Goal: Navigation & Orientation: Find specific page/section

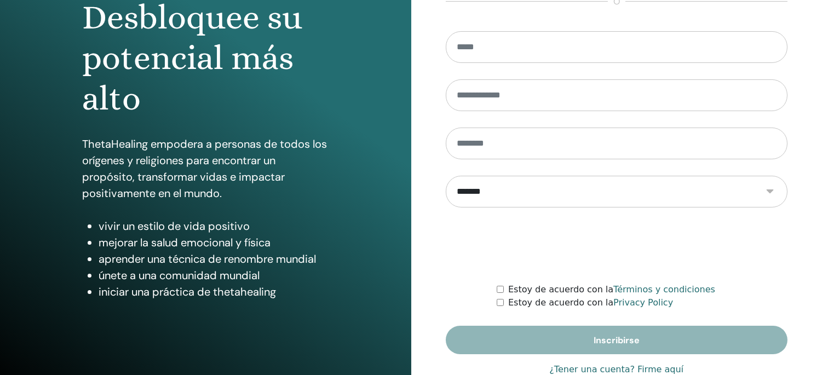
scroll to position [150, 0]
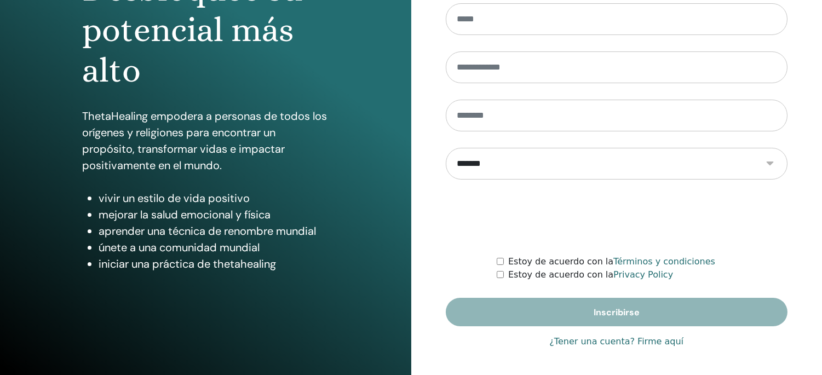
type input "**********"
click at [593, 344] on link "¿Tener una cuenta? Firme aquí" at bounding box center [616, 341] width 134 height 13
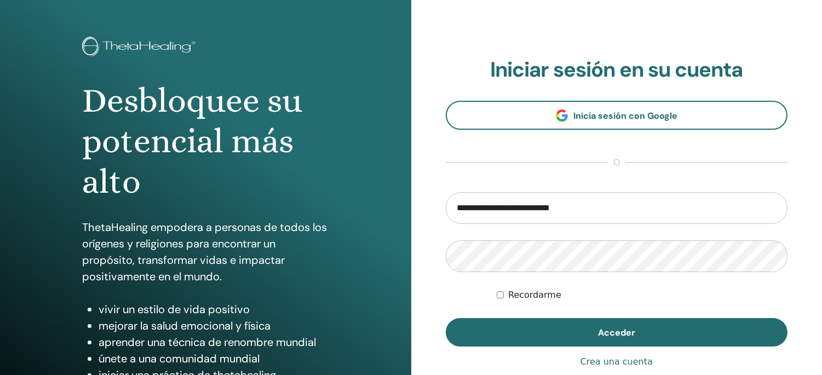
scroll to position [61, 0]
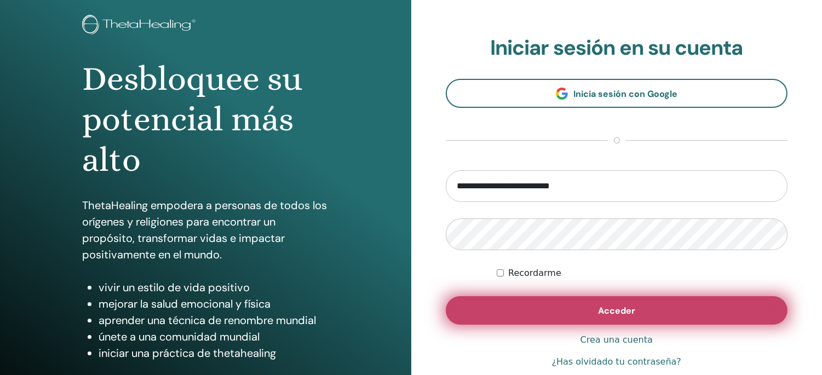
click at [598, 305] on span "Acceder" at bounding box center [616, 310] width 37 height 11
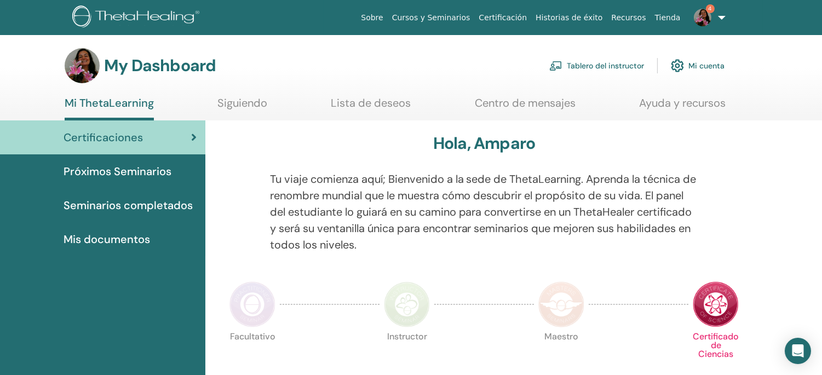
click at [593, 63] on link "Tablero del instructor" at bounding box center [596, 66] width 95 height 24
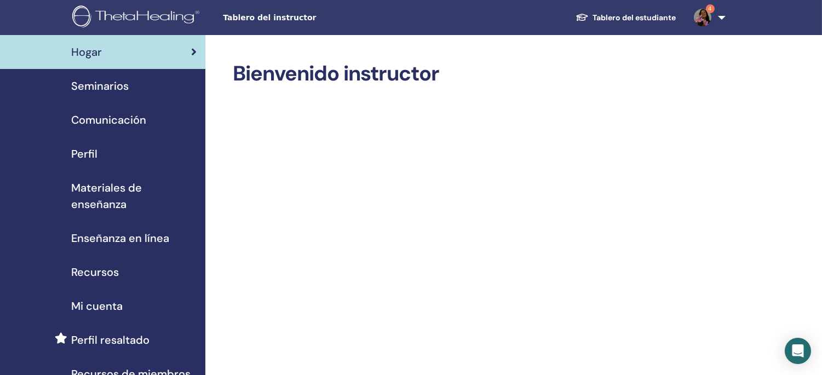
click at [115, 82] on span "Seminarios" at bounding box center [99, 86] width 57 height 16
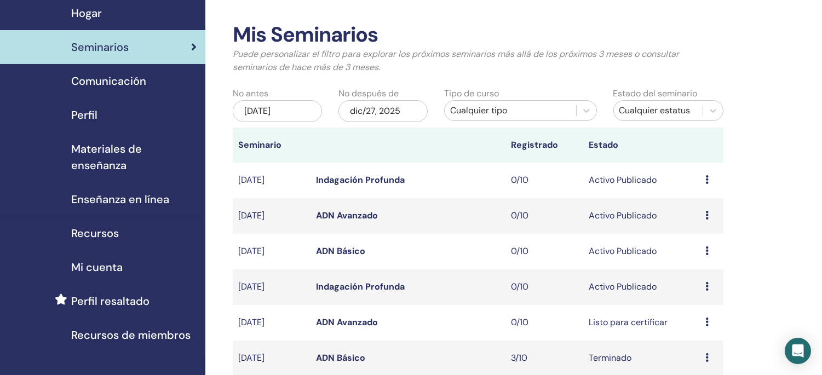
scroll to position [61, 0]
